Goal: Task Accomplishment & Management: Manage account settings

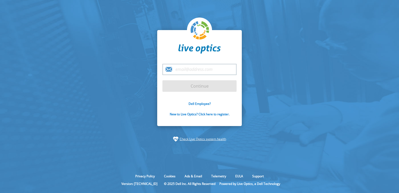
type input "a.farhat@midware.com.lb"
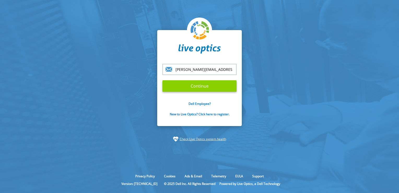
click at [199, 86] on input "Continue" at bounding box center [200, 85] width 74 height 11
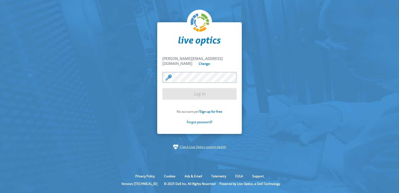
click at [205, 120] on link "Forgot password?" at bounding box center [200, 122] width 26 height 4
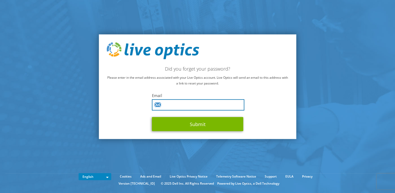
click at [195, 102] on input "text" at bounding box center [198, 104] width 93 height 11
type input "[PERSON_NAME][EMAIL_ADDRESS][DOMAIN_NAME]"
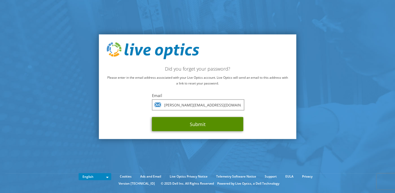
click at [192, 125] on button "Submit" at bounding box center [197, 124] width 91 height 14
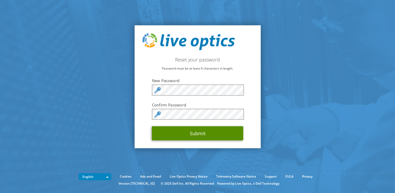
click at [198, 132] on button "Submit" at bounding box center [197, 133] width 91 height 14
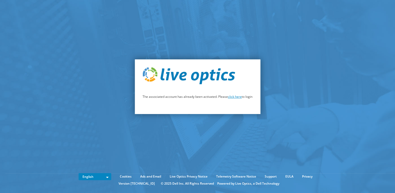
click at [236, 98] on link "click here" at bounding box center [235, 96] width 14 height 4
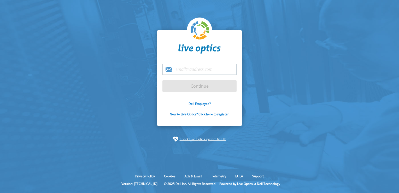
click at [189, 72] on input "email" at bounding box center [200, 69] width 74 height 11
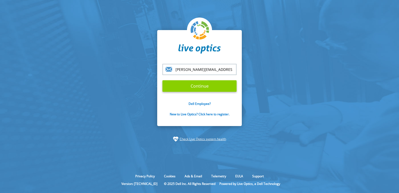
click at [197, 87] on input "Continue" at bounding box center [200, 85] width 74 height 11
click at [176, 84] on input "Continue" at bounding box center [200, 85] width 74 height 11
click at [229, 68] on input "[PERSON_NAME][EMAIL_ADDRESS][DOMAIN_NAME]" at bounding box center [200, 69] width 74 height 11
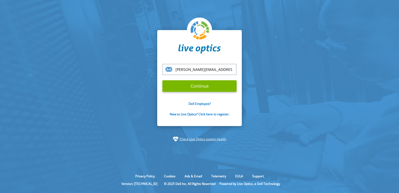
type input "[PERSON_NAME]@midware.com.lba"
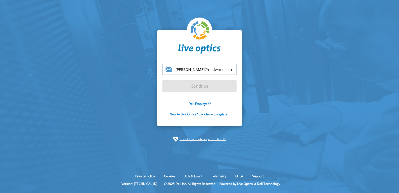
type input "[PERSON_NAME][EMAIL_ADDRESS][DOMAIN_NAME]"
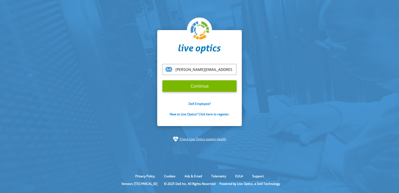
click at [163, 80] on input "Continue" at bounding box center [200, 85] width 74 height 11
